Goal: Transaction & Acquisition: Book appointment/travel/reservation

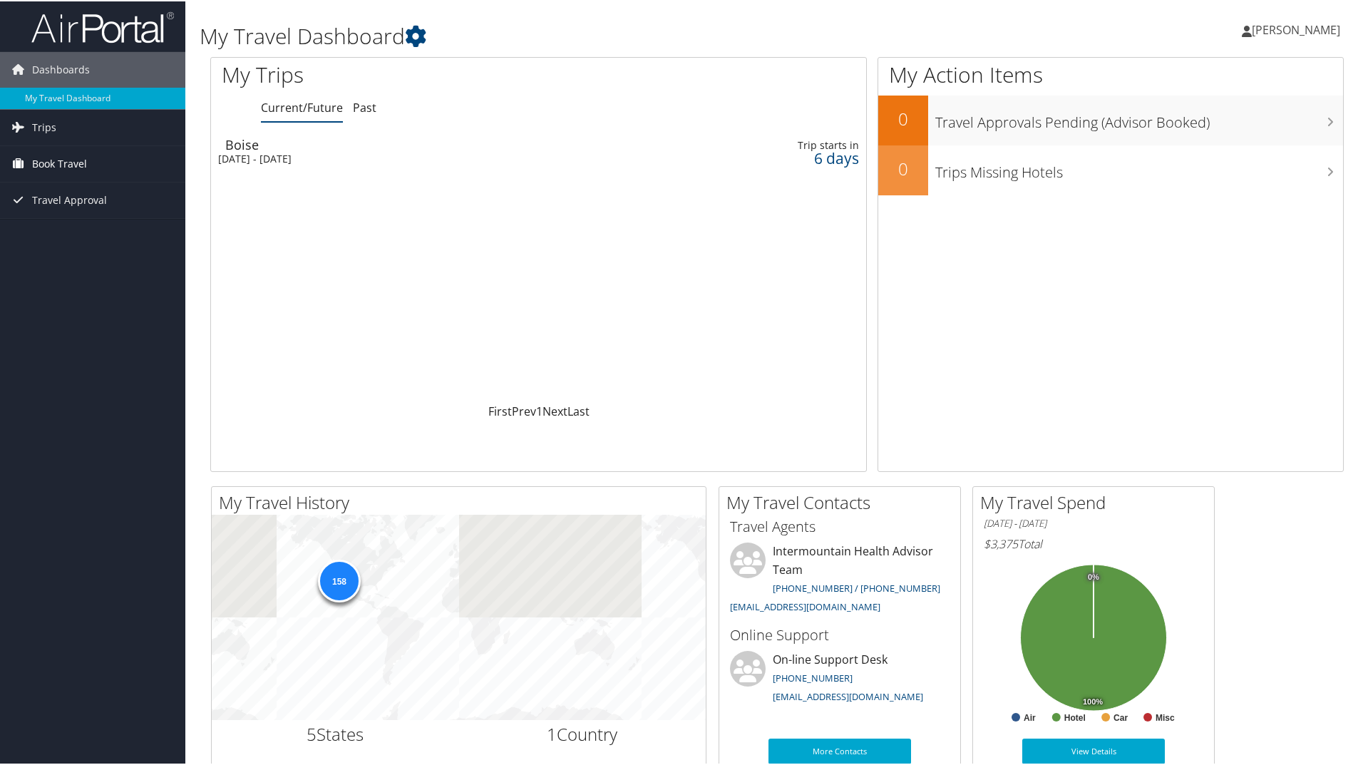
click at [78, 162] on span "Book Travel" at bounding box center [59, 163] width 55 height 36
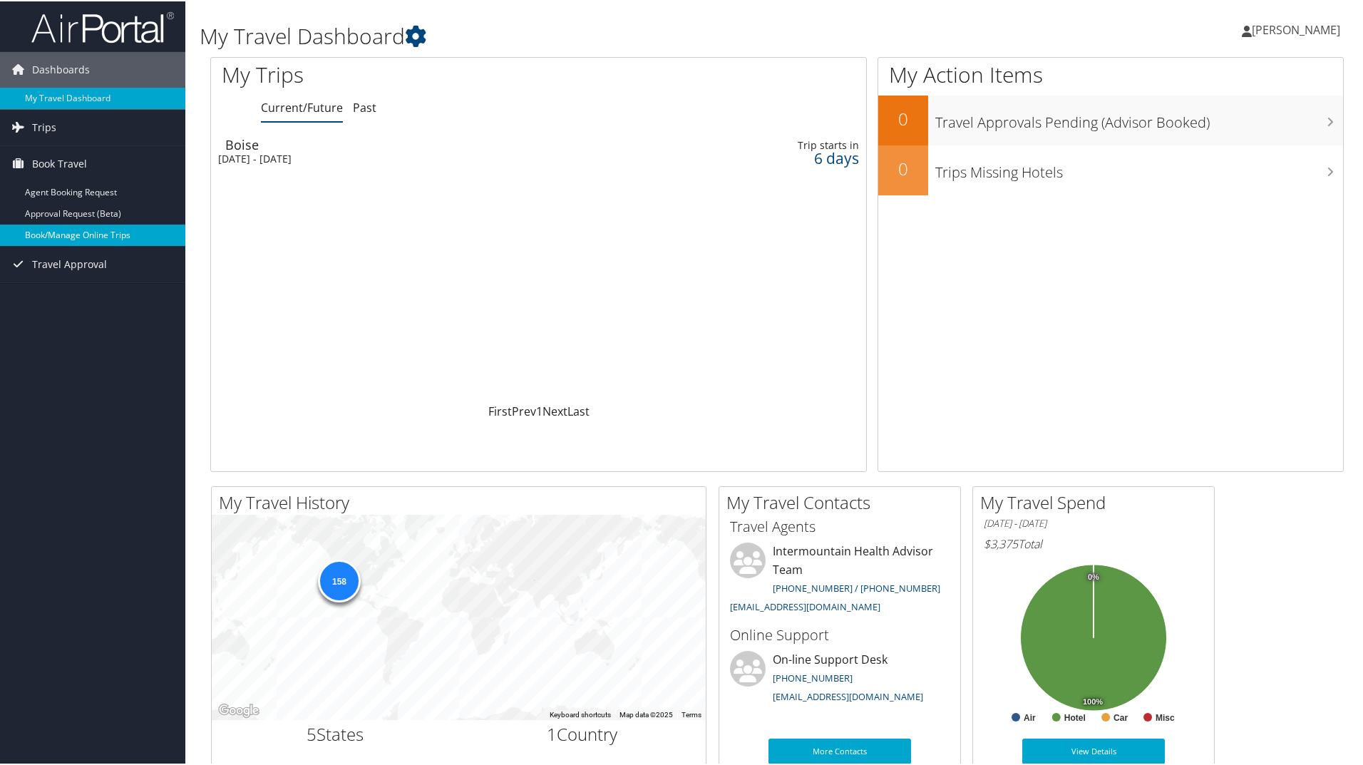
click at [71, 235] on link "Book/Manage Online Trips" at bounding box center [92, 233] width 185 height 21
